Goal: Task Accomplishment & Management: Use online tool/utility

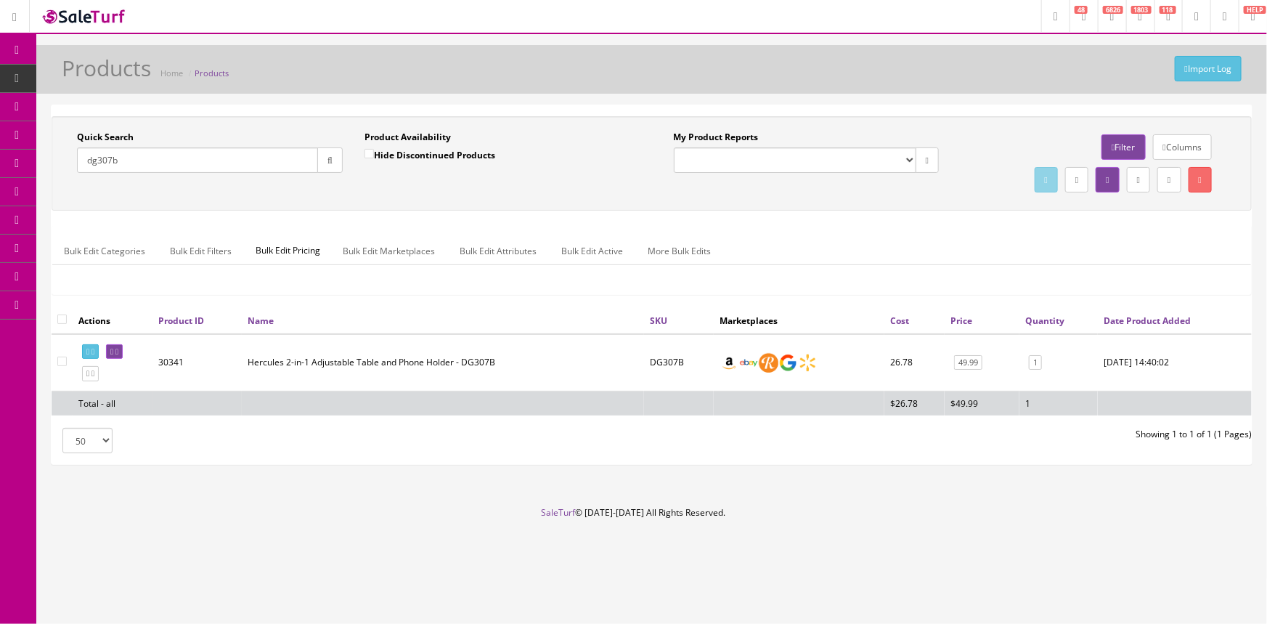
click at [65, 131] on link "POS Console" at bounding box center [112, 135] width 152 height 28
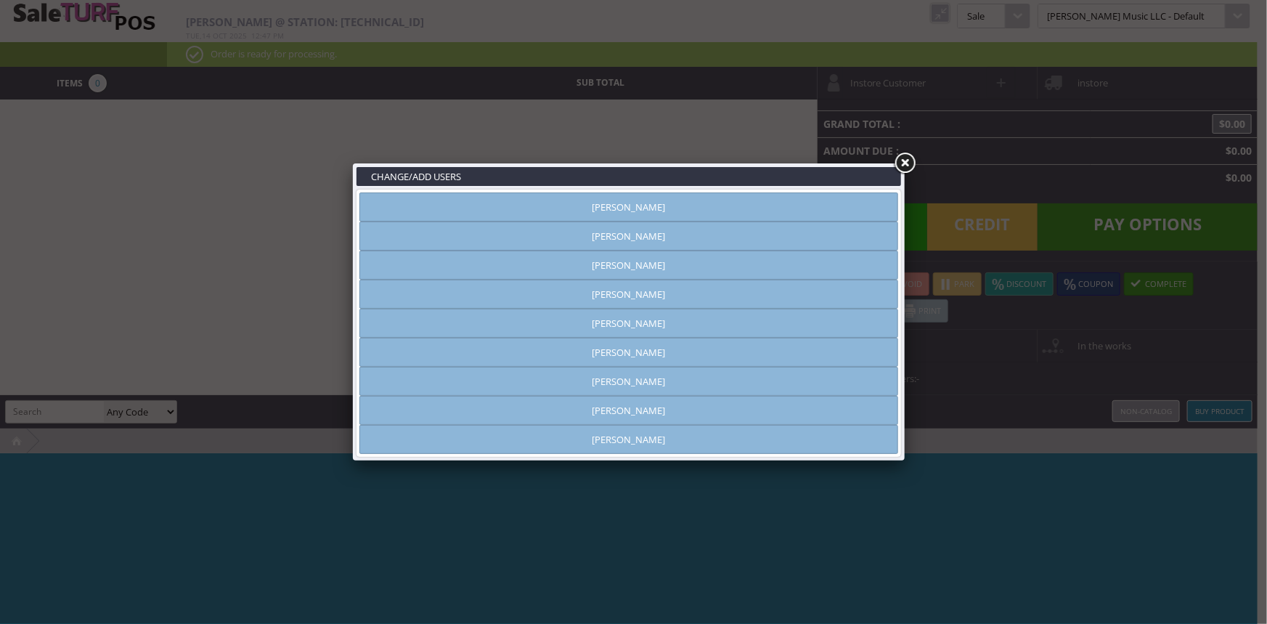
type input "[PERSON_NAME]"
click at [619, 406] on link "[PERSON_NAME]" at bounding box center [628, 410] width 539 height 29
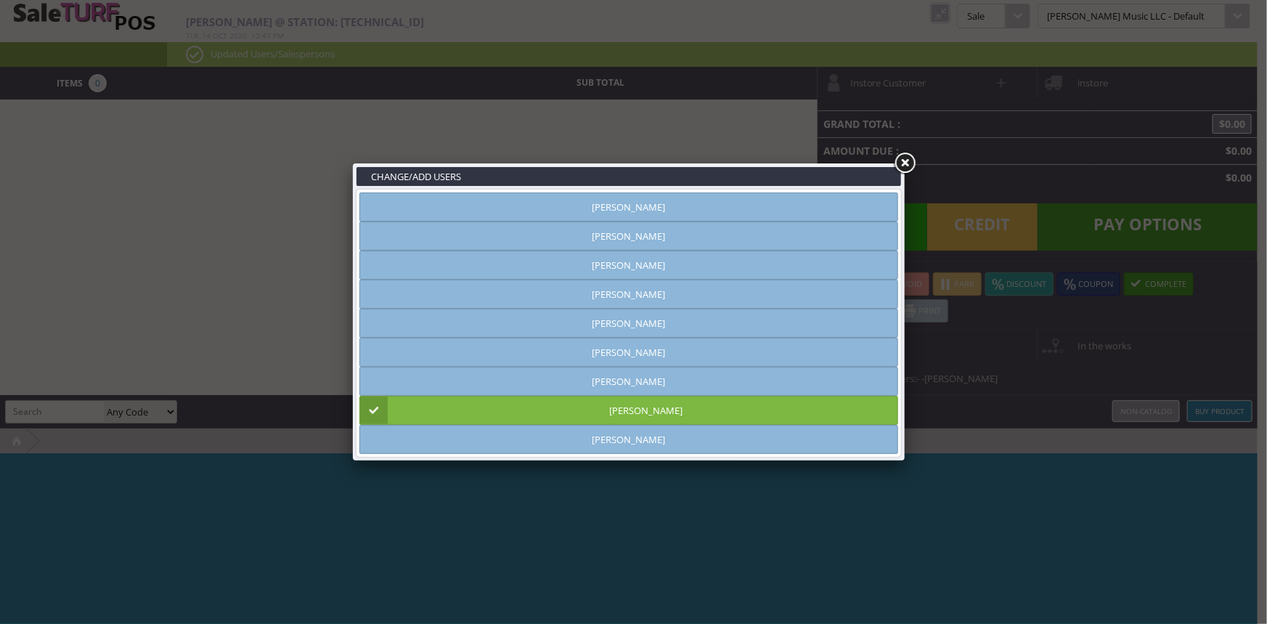
click at [901, 165] on link at bounding box center [905, 163] width 26 height 26
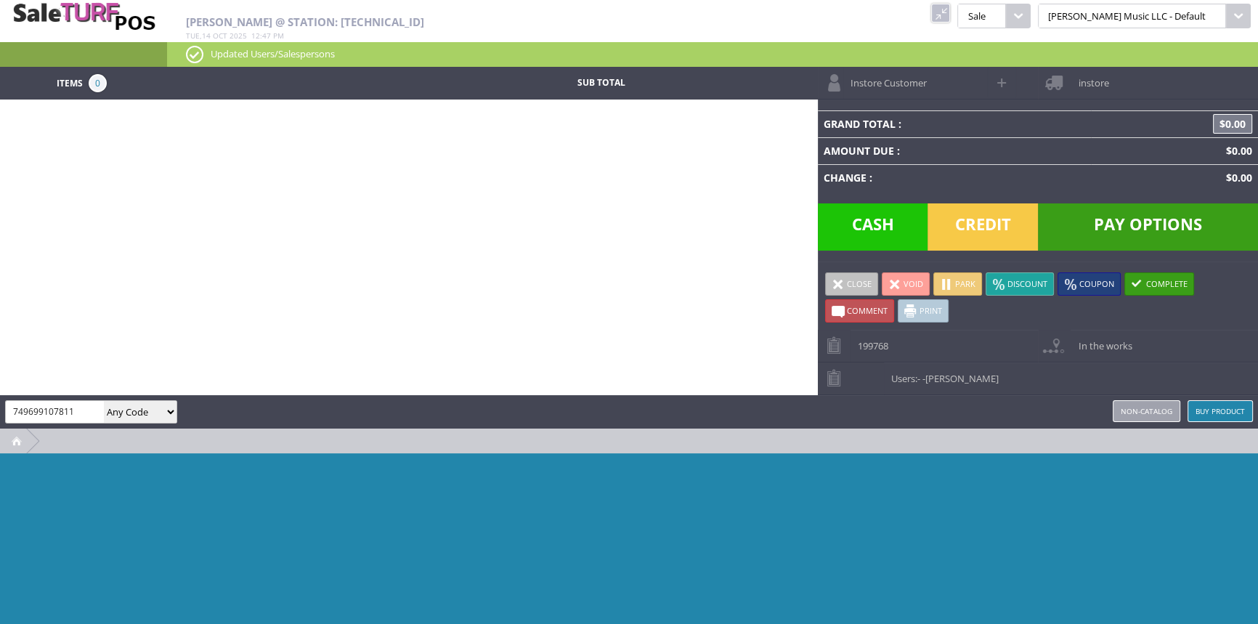
type input "749699107811"
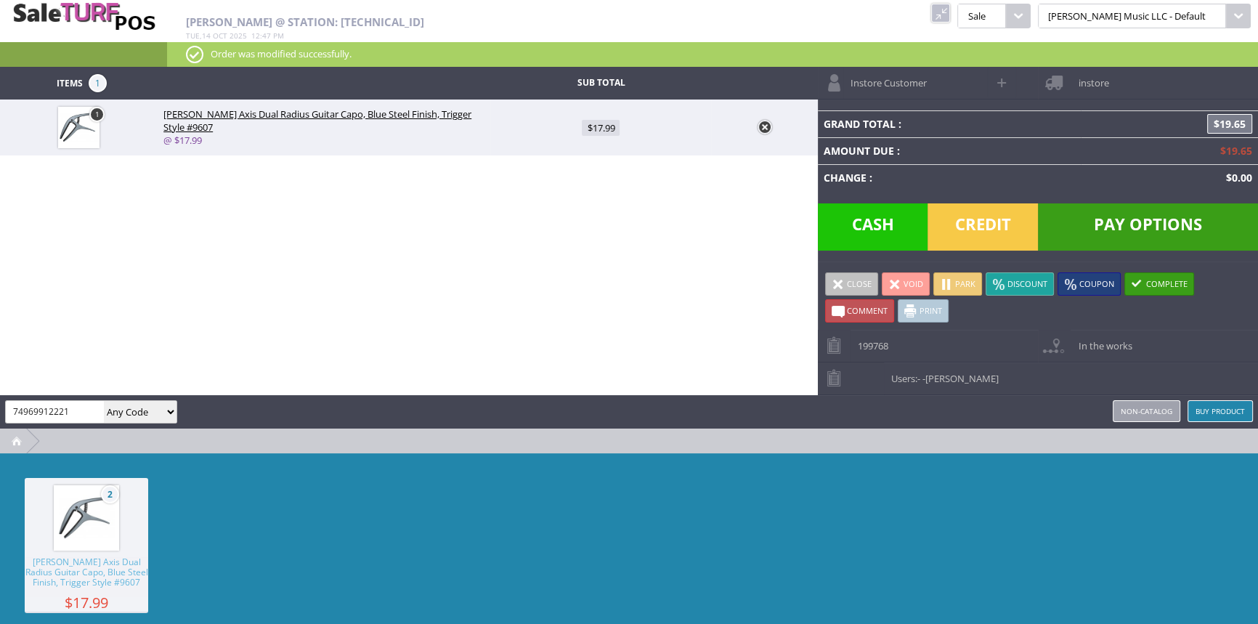
type input "749699122210"
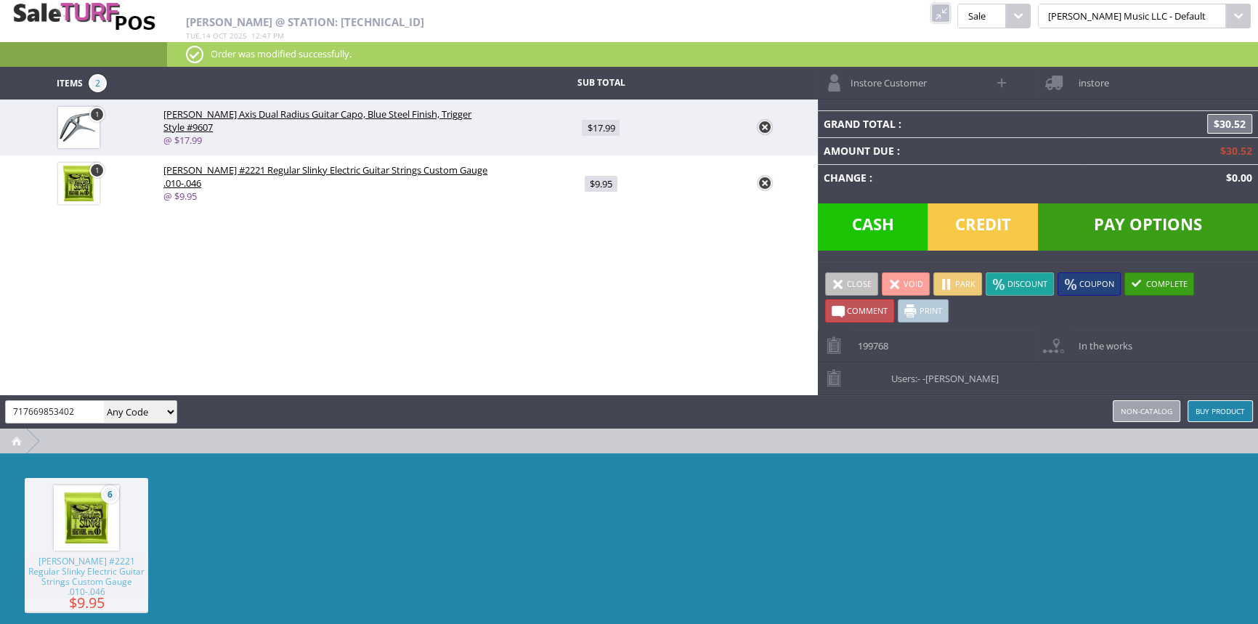
type input "717669853402"
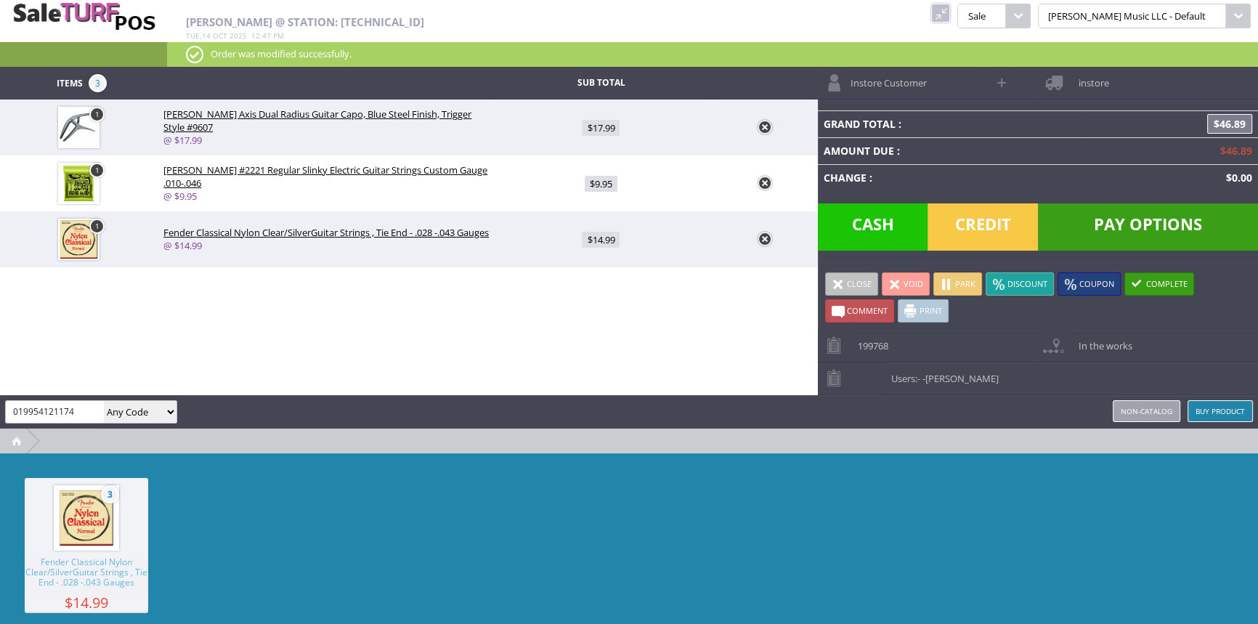
type input "019954121174"
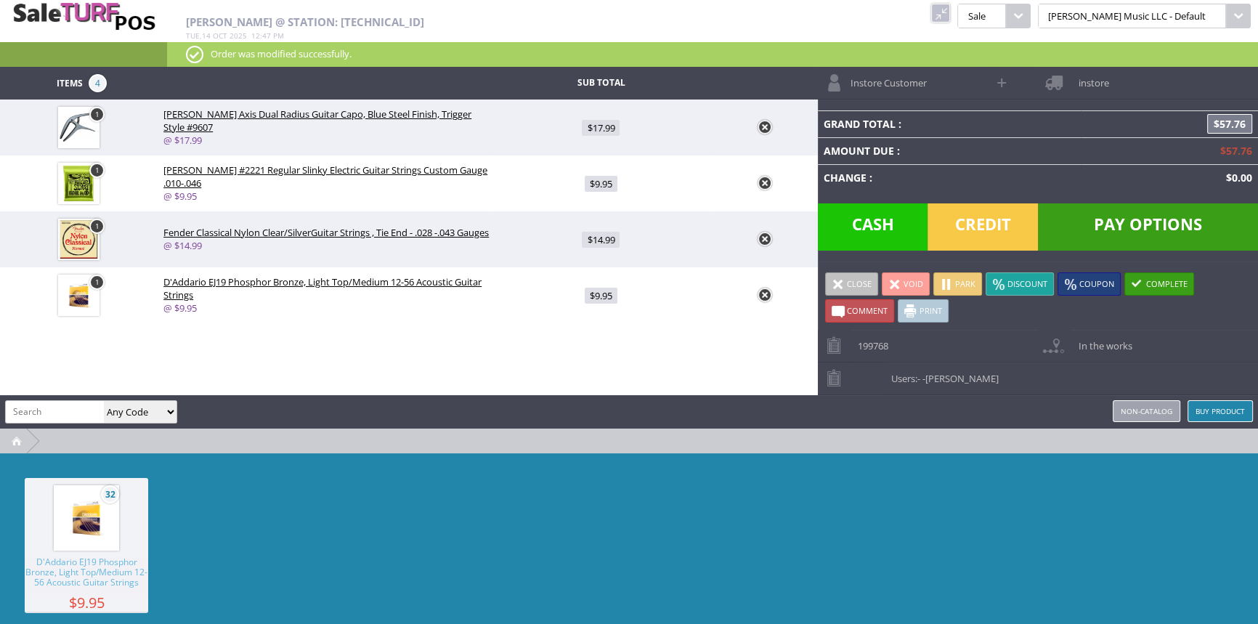
click at [1009, 225] on span "Credit" at bounding box center [982, 226] width 110 height 47
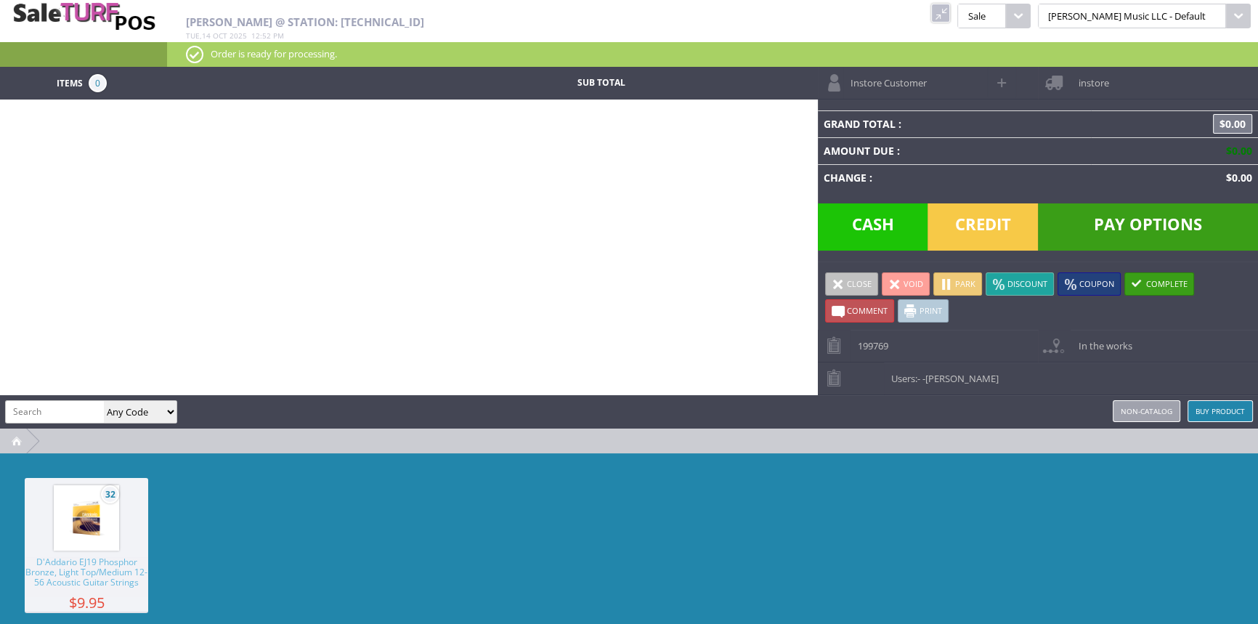
click at [950, 15] on link at bounding box center [940, 13] width 19 height 19
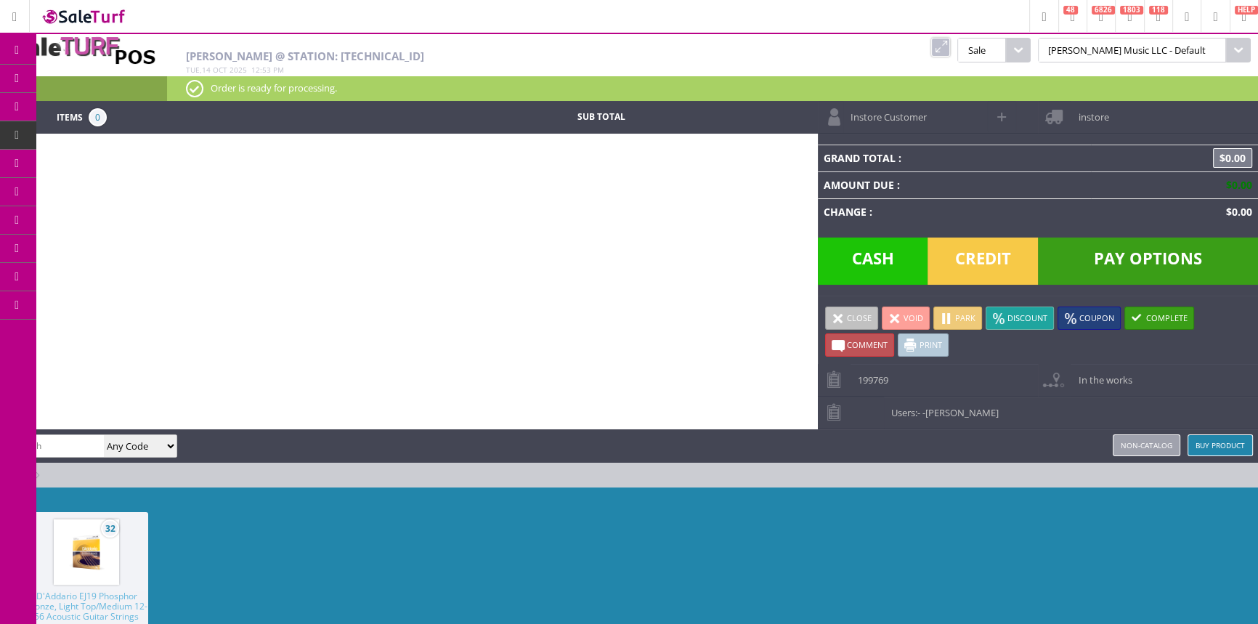
click at [70, 76] on link "Products" at bounding box center [112, 79] width 152 height 29
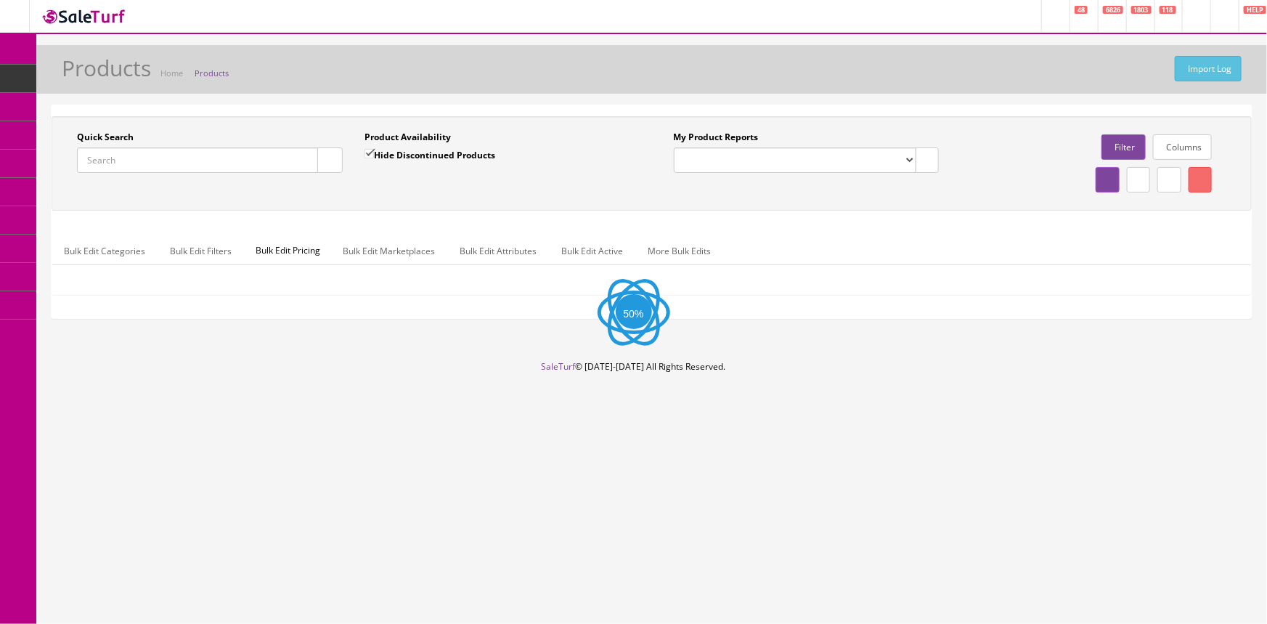
click at [224, 163] on input "Quick Search" at bounding box center [197, 159] width 241 height 25
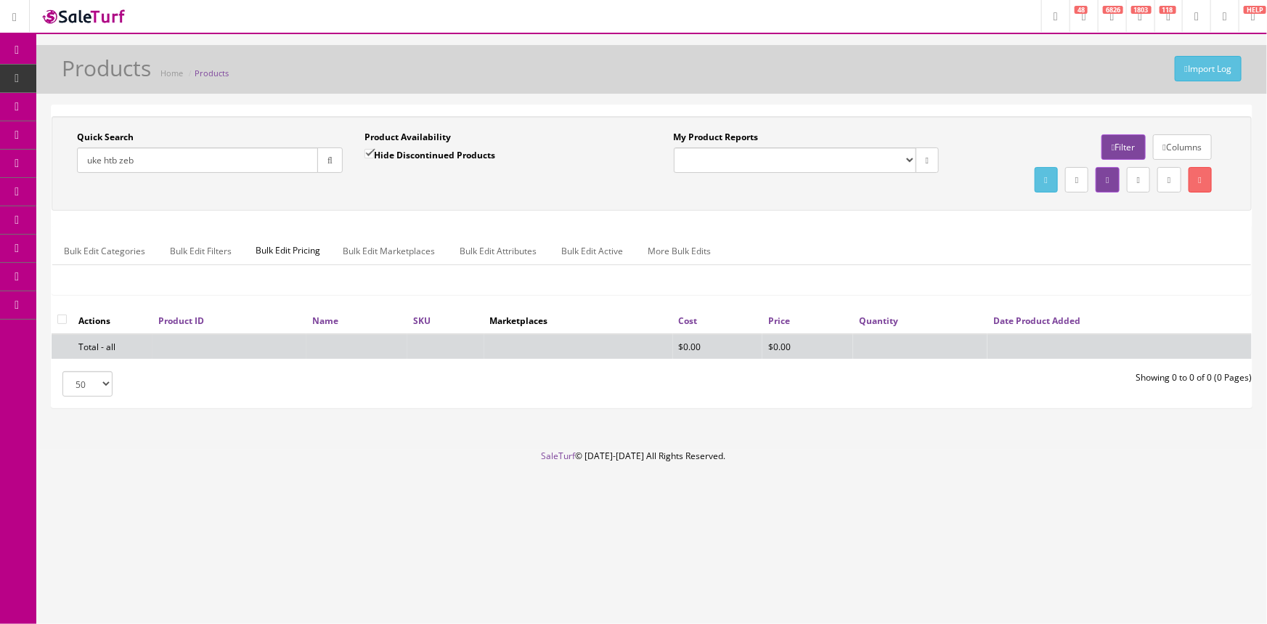
type input "uke htb zeb"
click at [367, 155] on input "Hide Discontinued Products" at bounding box center [369, 153] width 9 height 9
checkbox input "false"
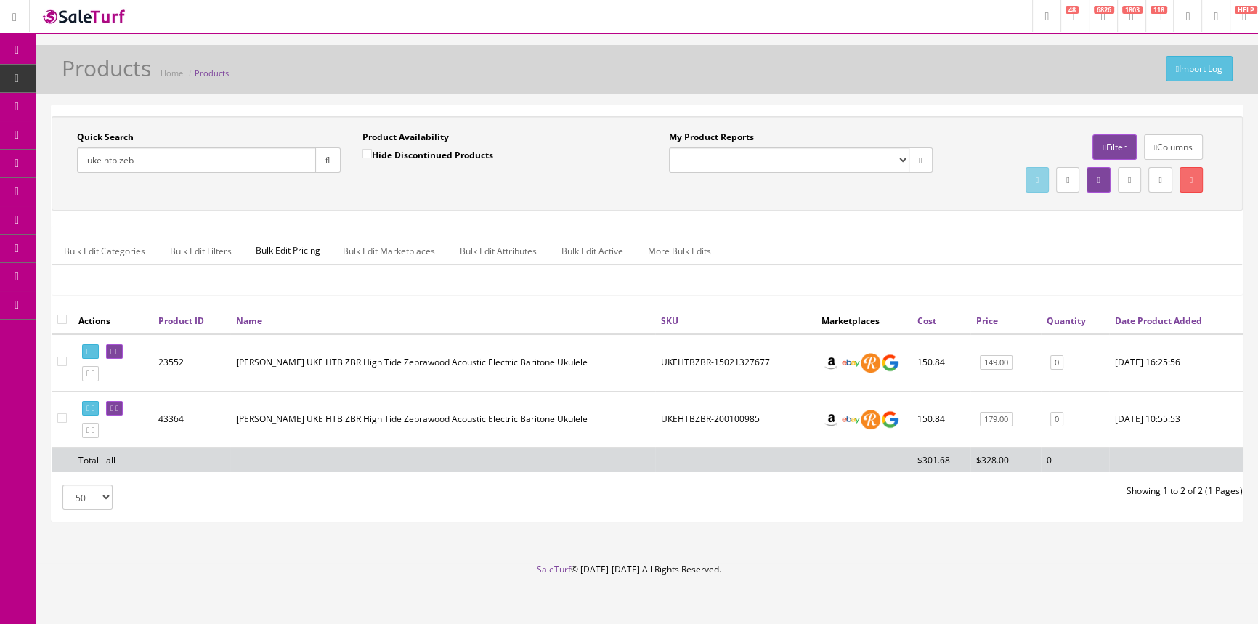
click at [112, 133] on span "POS Console" at bounding box center [112, 135] width 52 height 12
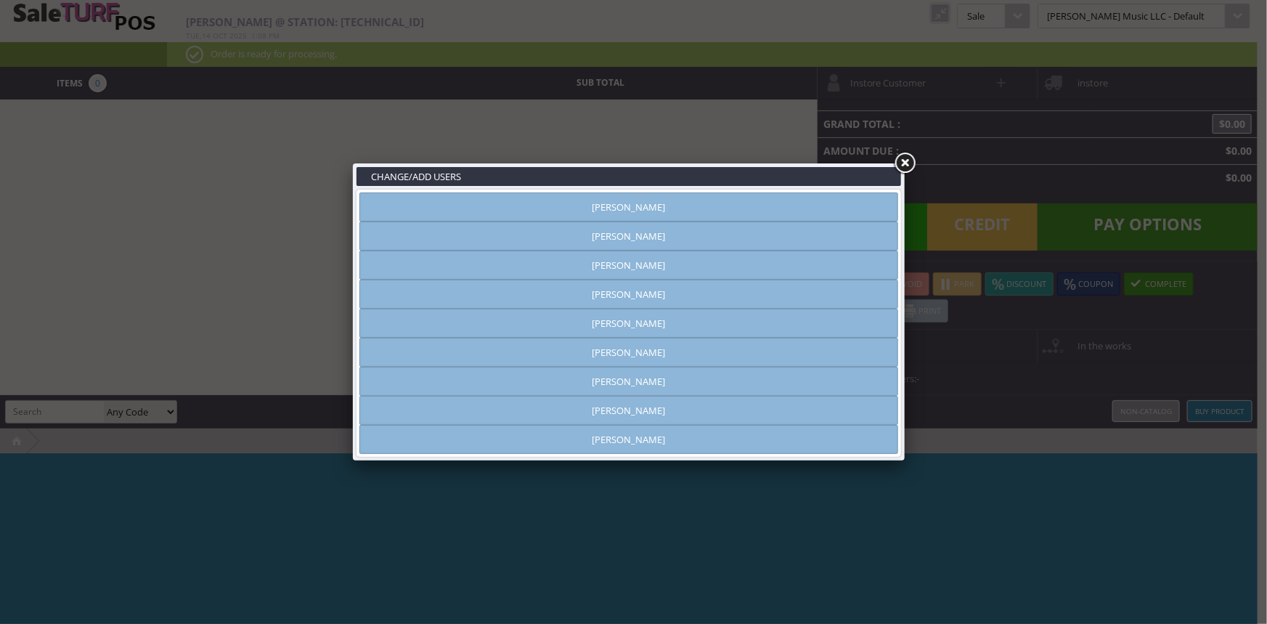
type input "[PERSON_NAME]"
click at [842, 211] on link "[PERSON_NAME]" at bounding box center [628, 206] width 539 height 29
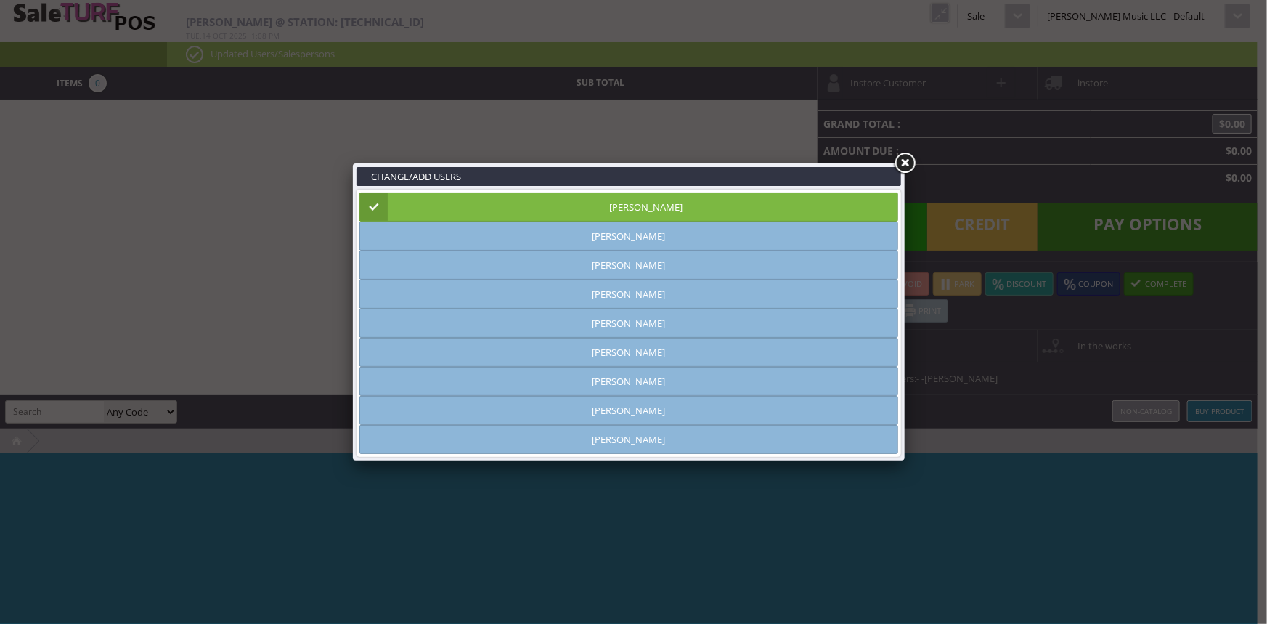
click at [906, 159] on link at bounding box center [905, 163] width 26 height 26
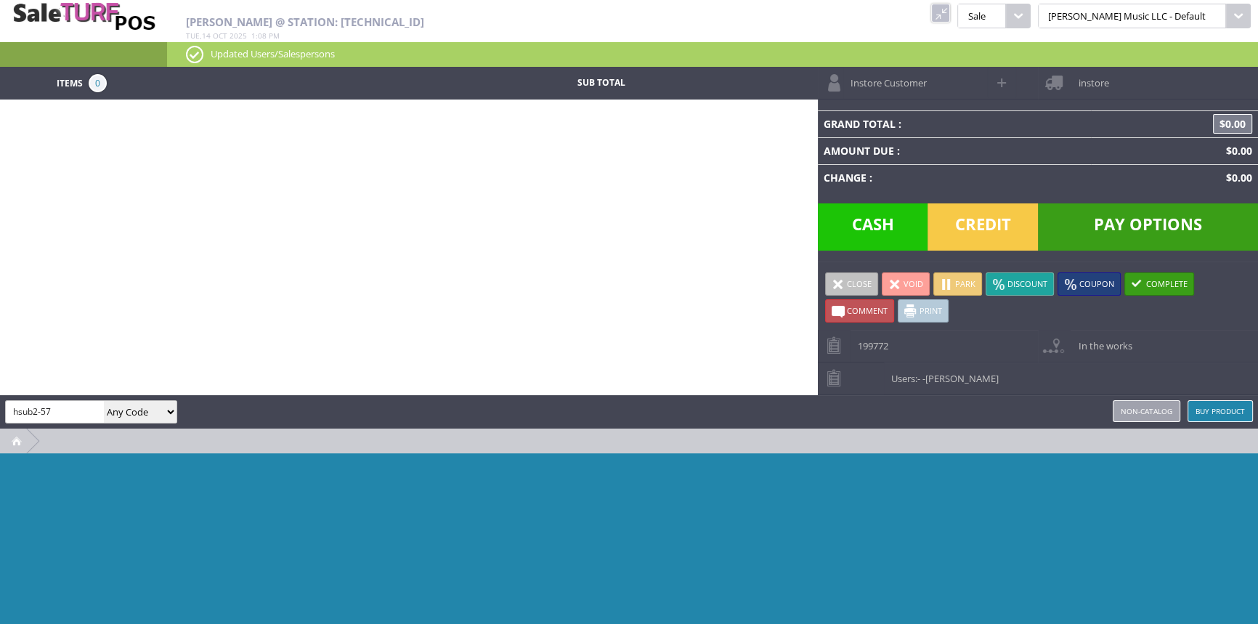
type input "hsub2-57"
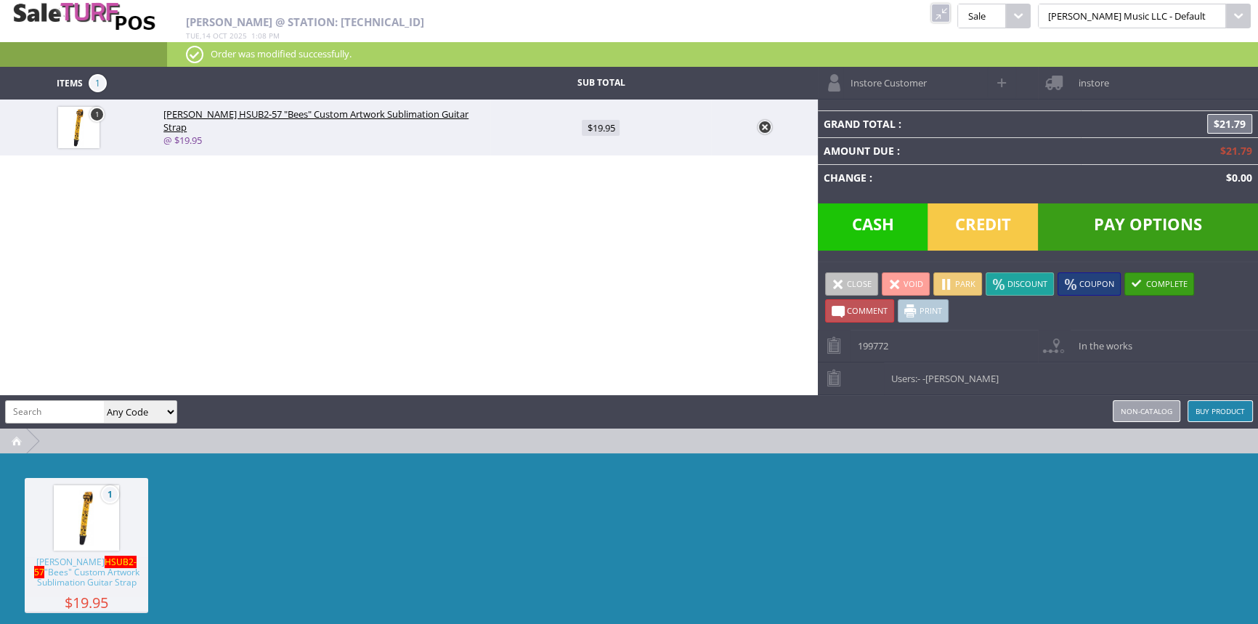
click at [765, 122] on link at bounding box center [764, 127] width 15 height 15
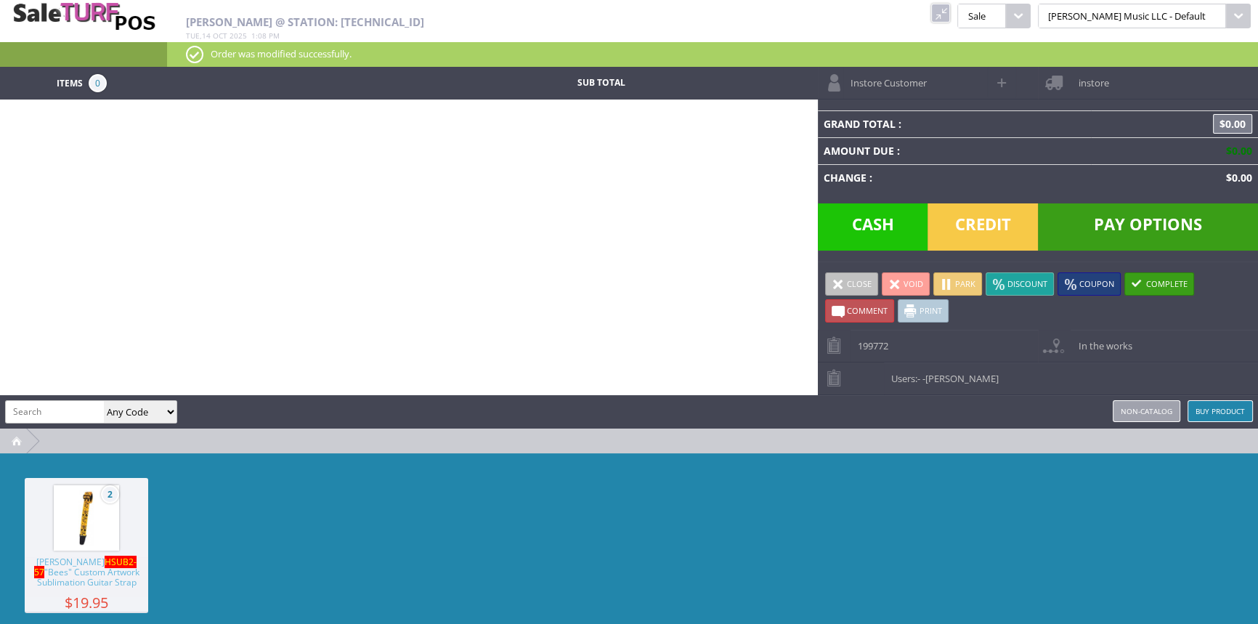
click at [36, 404] on input "search" at bounding box center [55, 411] width 98 height 21
type input "ps-4ck"
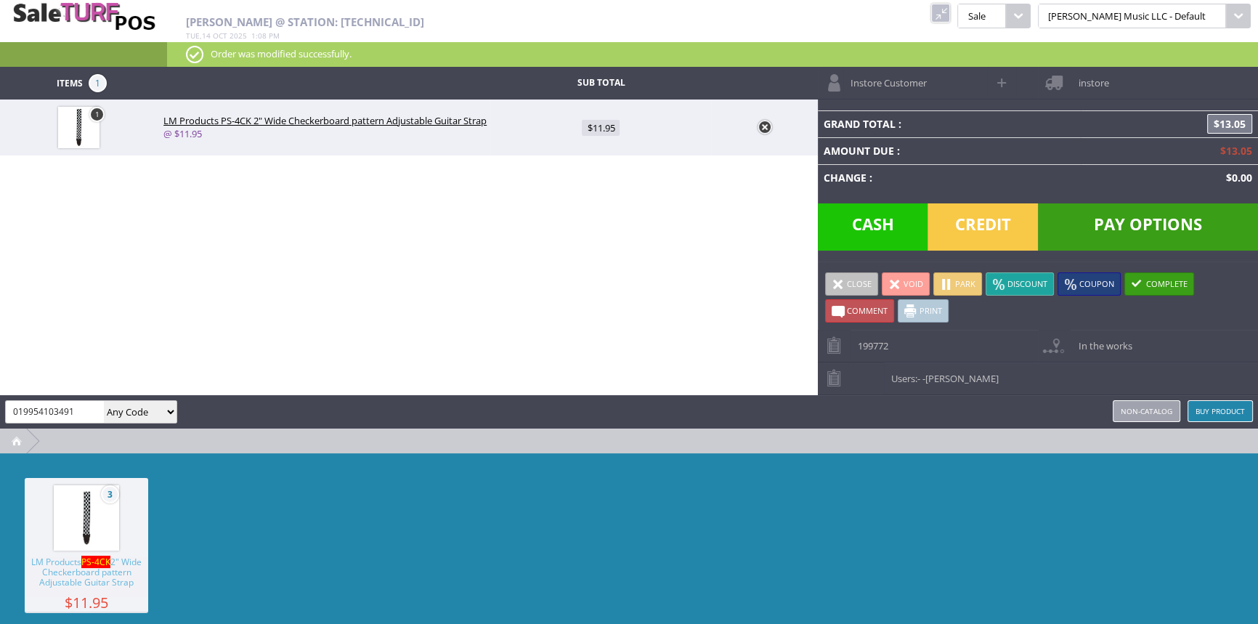
type input "019954103491"
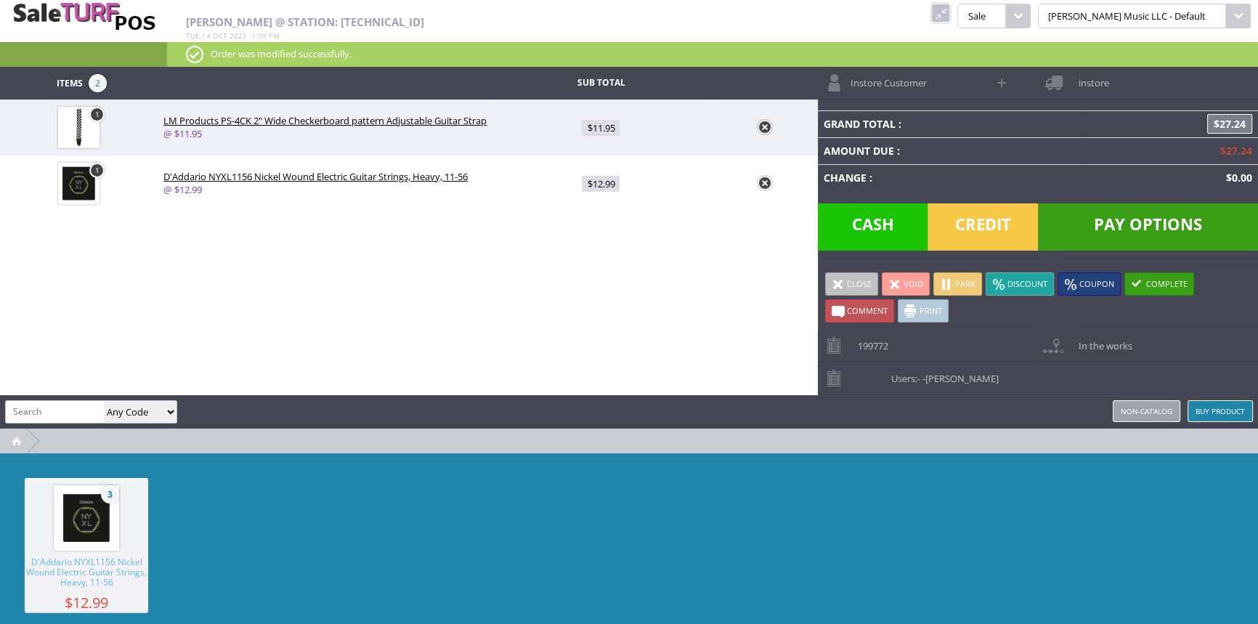
click at [968, 223] on span "Credit" at bounding box center [982, 226] width 110 height 47
